Goal: Information Seeking & Learning: Learn about a topic

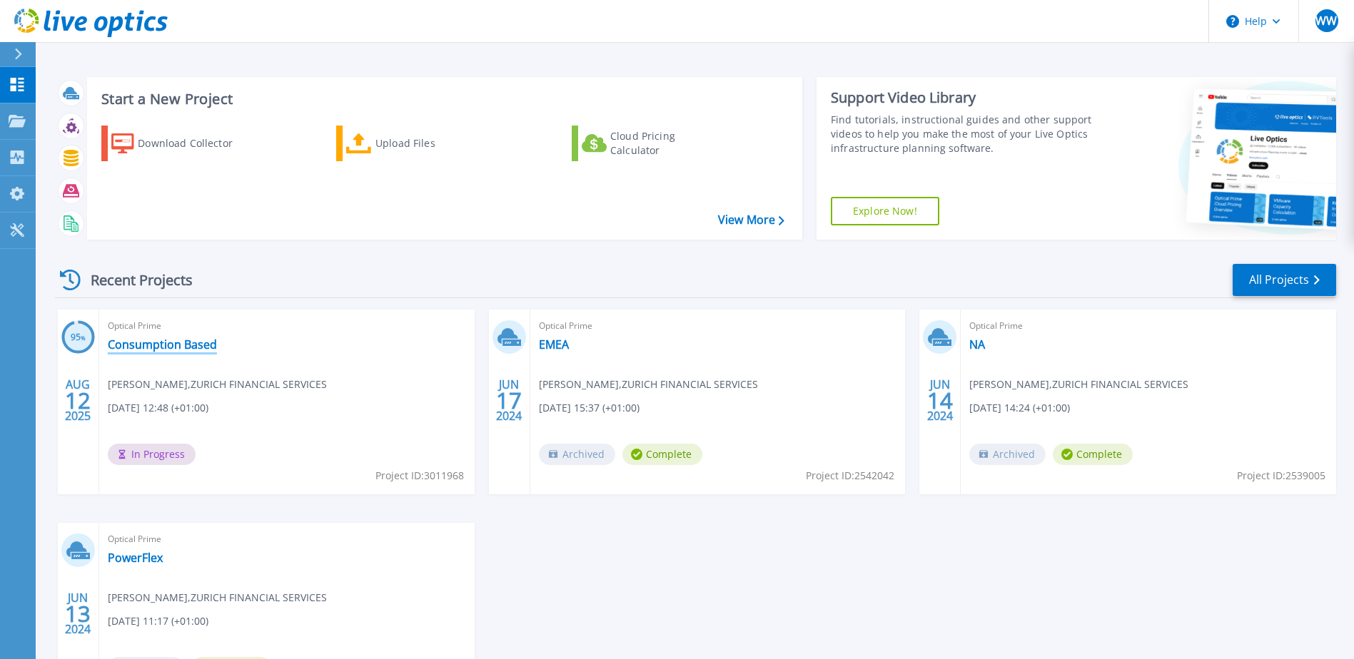
click at [129, 338] on link "Consumption Based" at bounding box center [162, 345] width 109 height 14
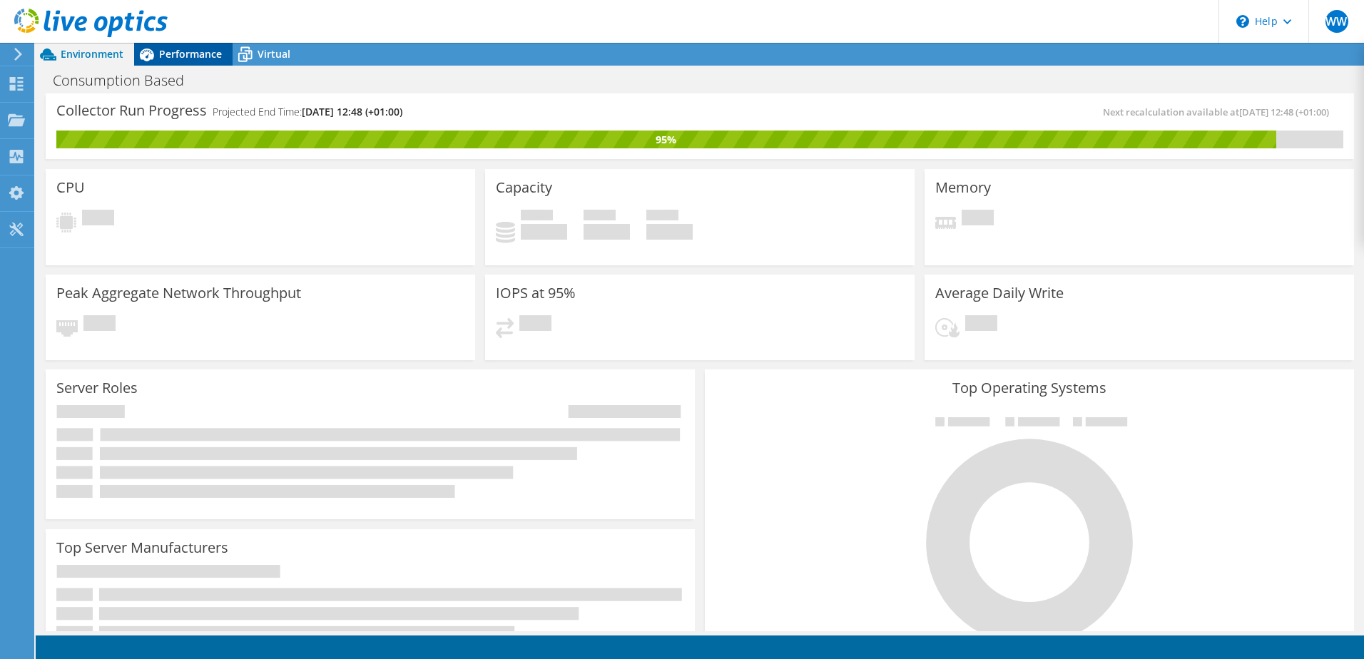
click at [175, 58] on span "Performance" at bounding box center [190, 54] width 63 height 14
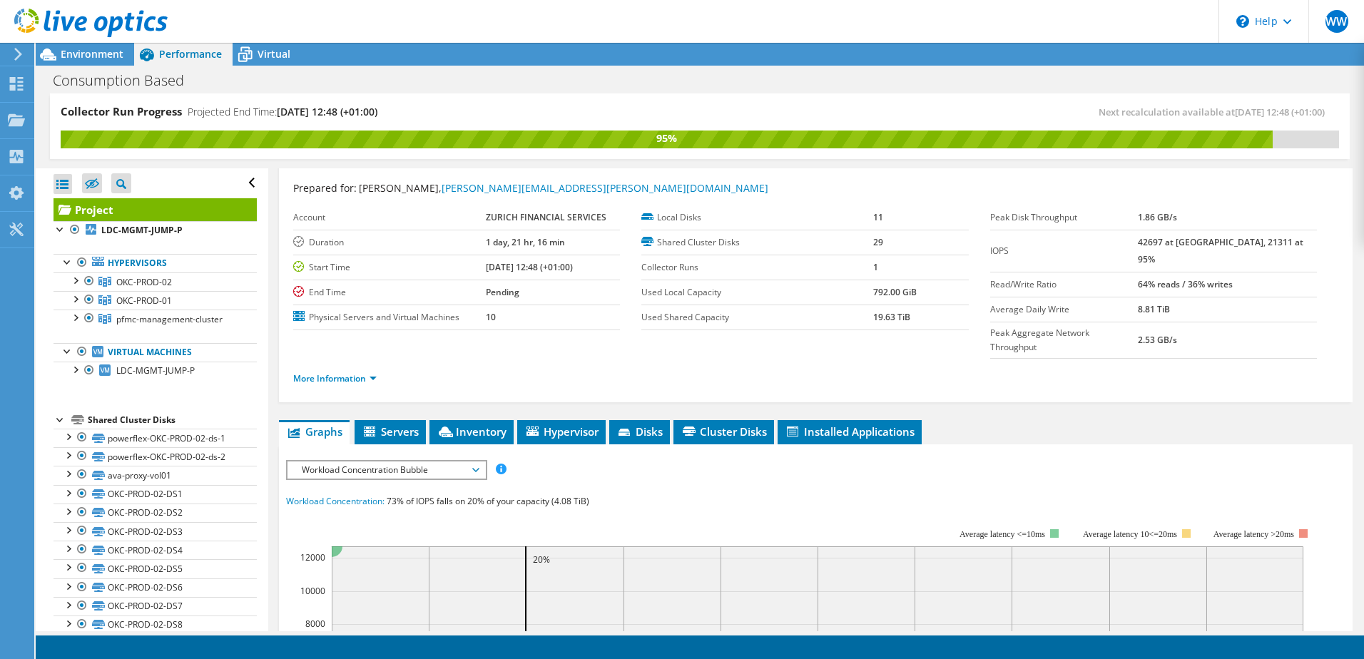
scroll to position [29, 0]
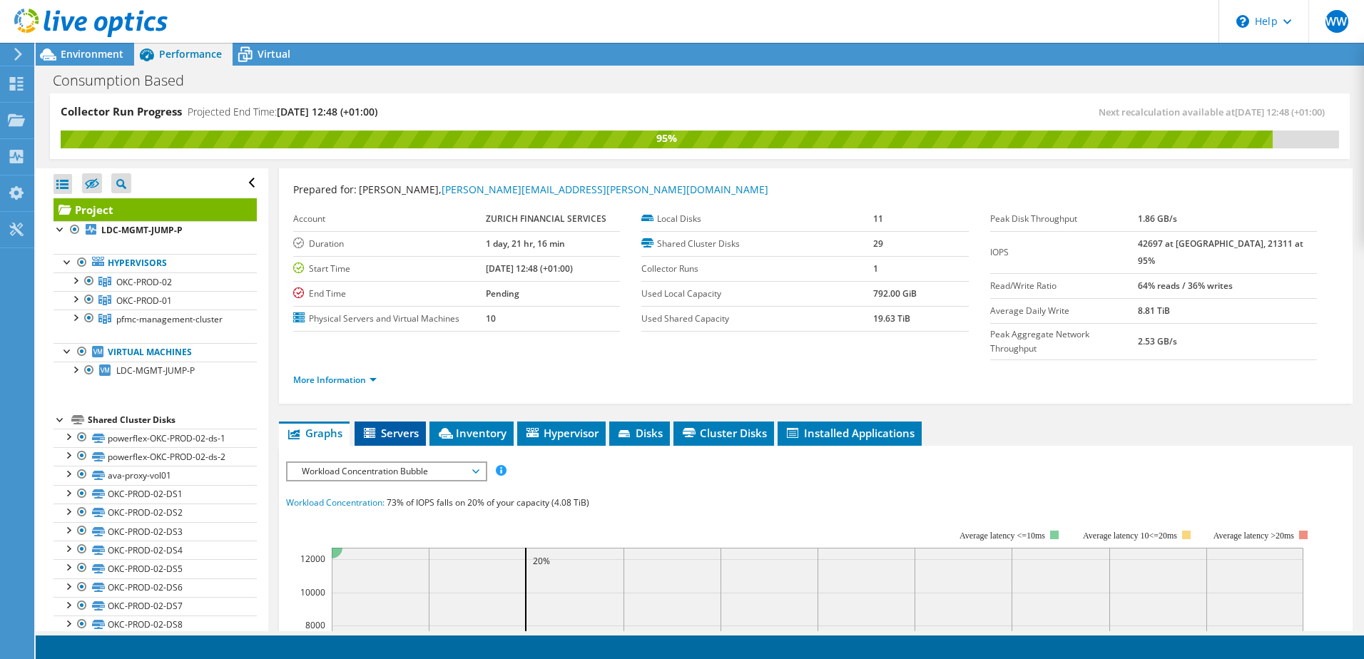
click at [390, 426] on span "Servers" at bounding box center [390, 433] width 57 height 14
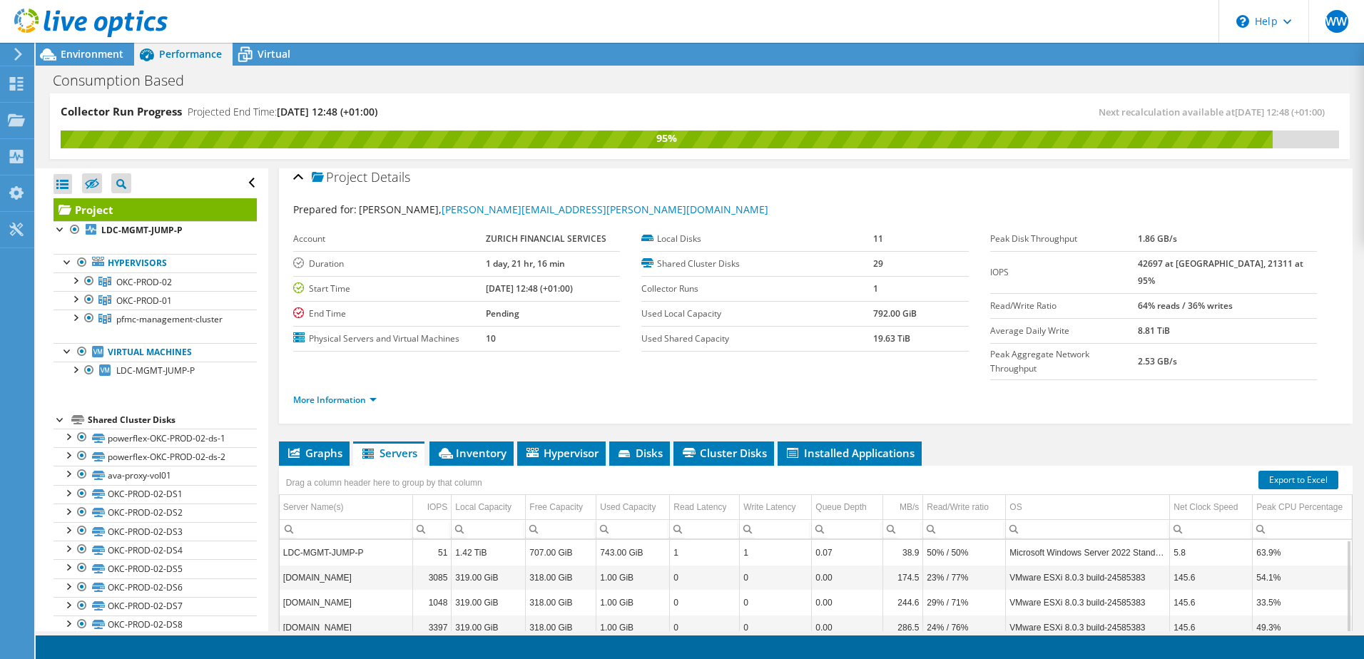
scroll to position [0, 0]
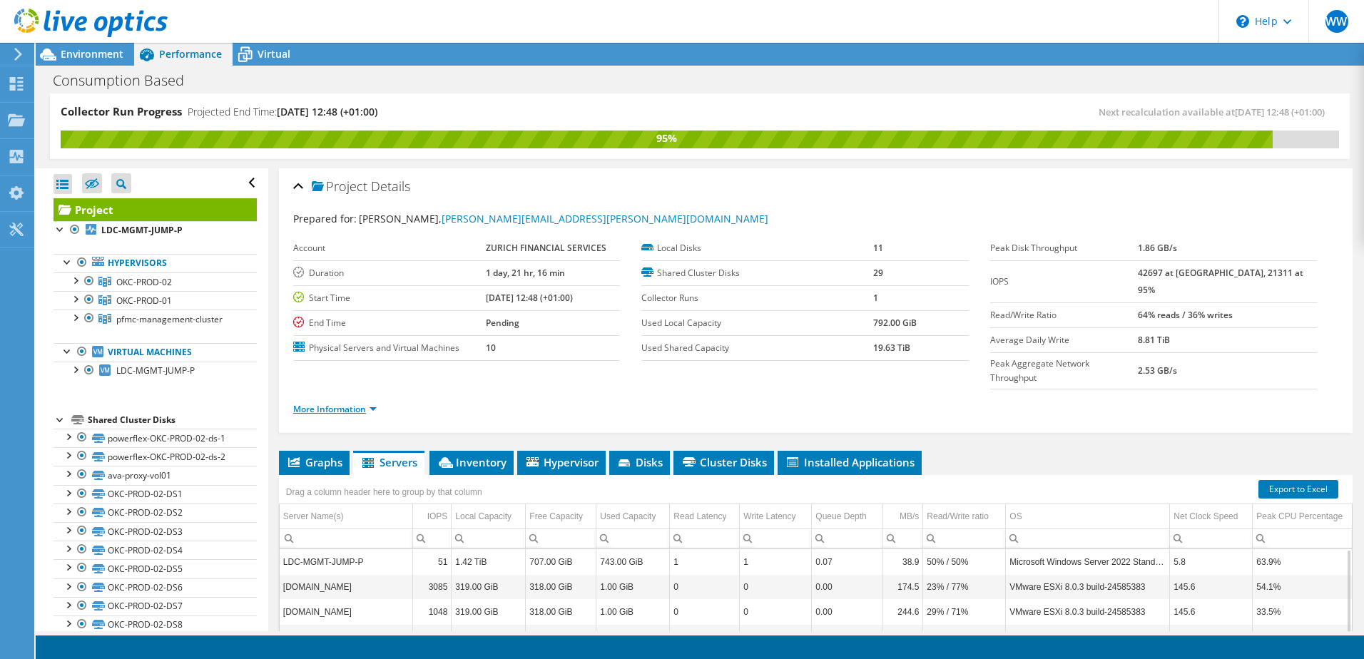
click at [352, 403] on link "More Information" at bounding box center [334, 409] width 83 height 12
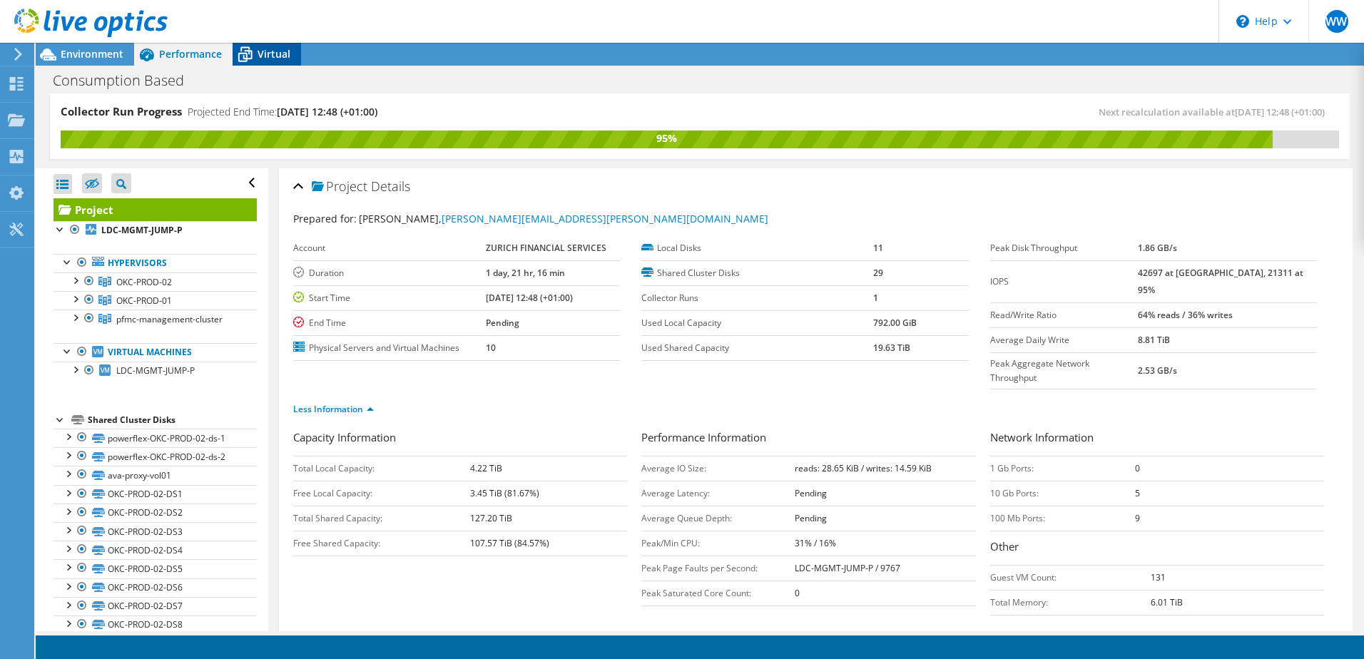
click at [263, 44] on div "Virtual" at bounding box center [267, 54] width 69 height 23
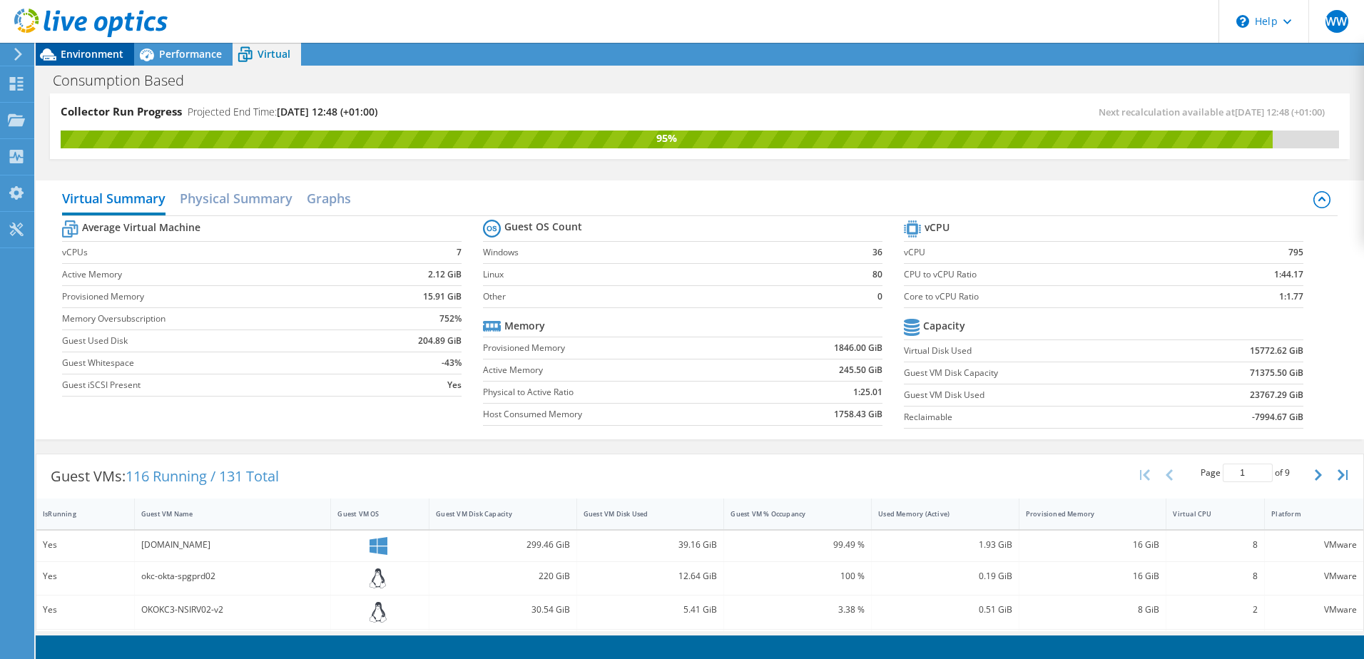
click at [89, 64] on div "Environment" at bounding box center [85, 54] width 98 height 23
